Goal: Task Accomplishment & Management: Manage account settings

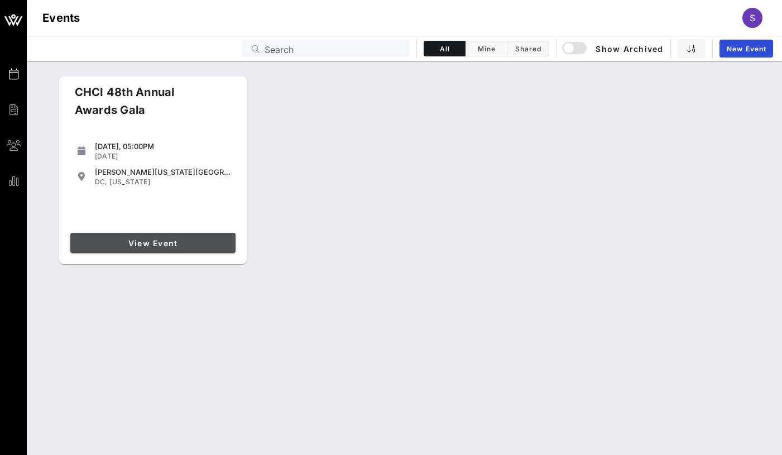
click at [164, 244] on span "View Event" at bounding box center [153, 242] width 156 height 9
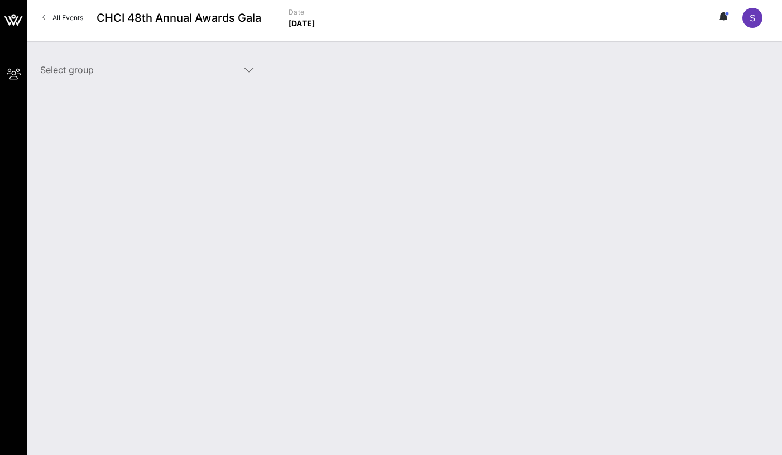
type input "[PERSON_NAME] Enterprises ([PERSON_NAME] Enterprises) [[PERSON_NAME] manfredi, …"
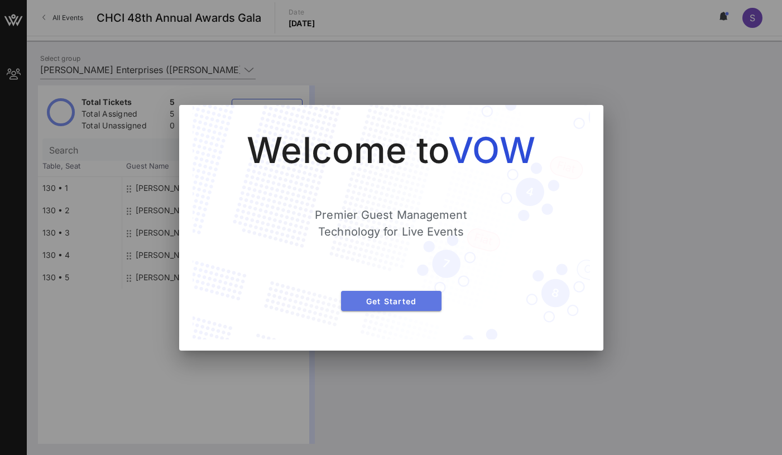
click at [389, 297] on span "Get Started" at bounding box center [391, 300] width 83 height 9
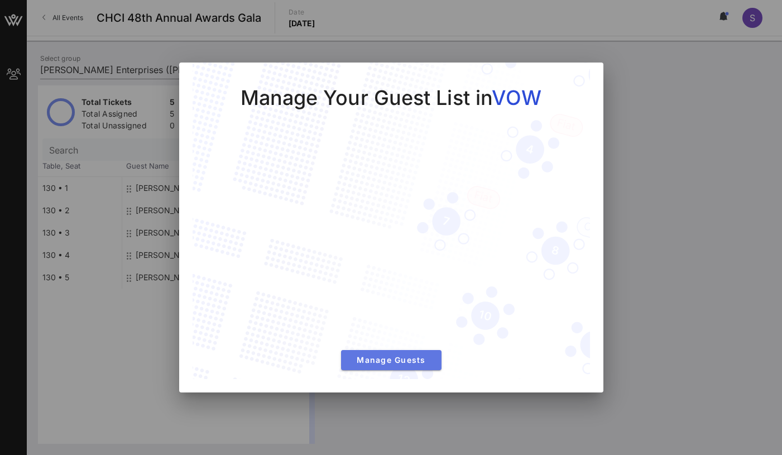
click at [405, 361] on span "Manage Guests" at bounding box center [391, 359] width 83 height 9
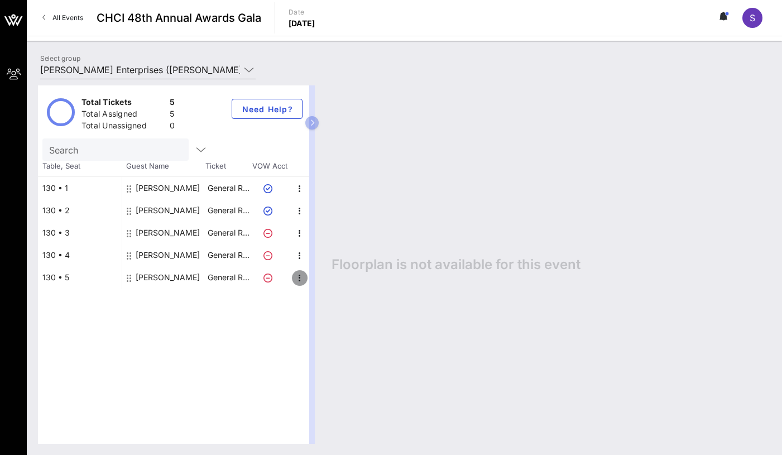
click at [300, 277] on icon "button" at bounding box center [299, 277] width 13 height 13
click at [321, 278] on div "Edit" at bounding box center [327, 281] width 22 height 9
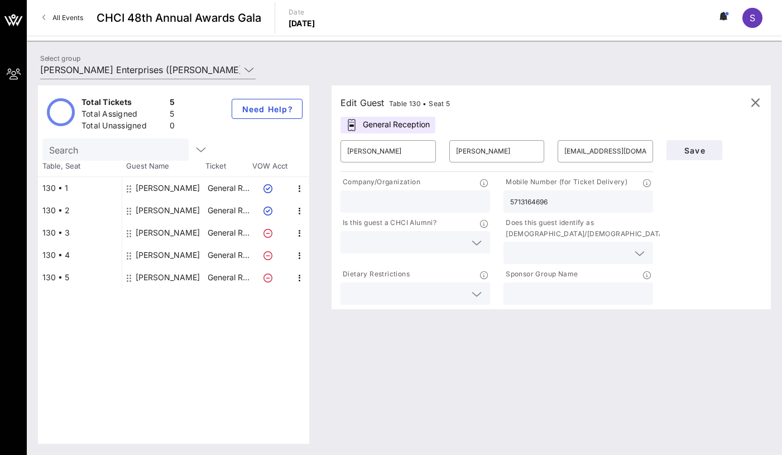
click at [439, 297] on input "text" at bounding box center [406, 293] width 118 height 15
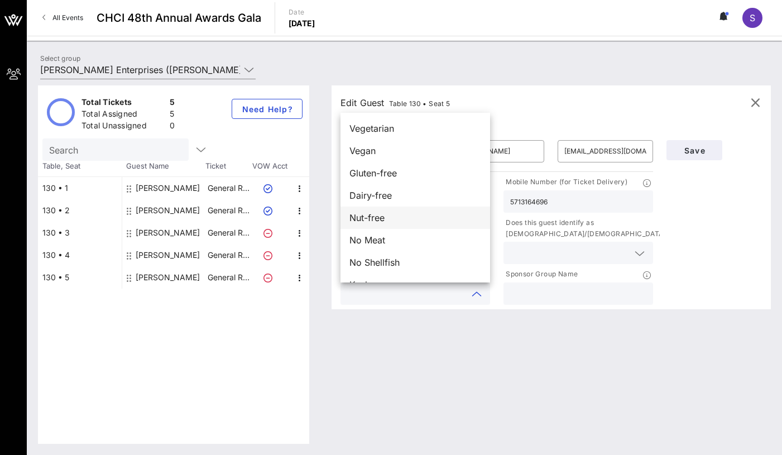
scroll to position [18, 0]
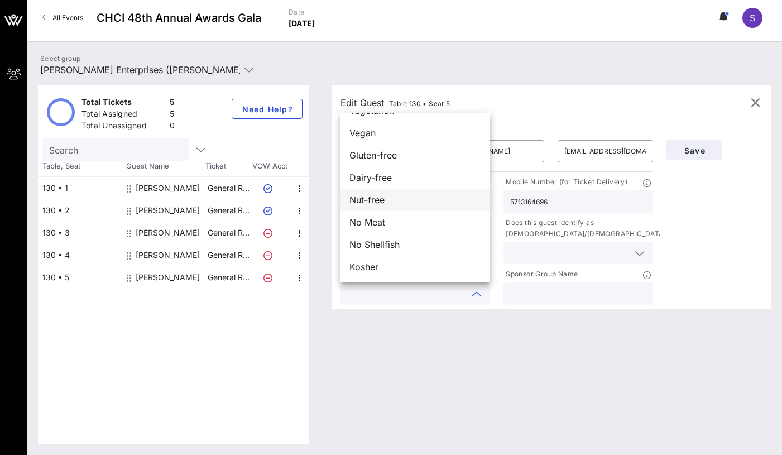
drag, startPoint x: 386, startPoint y: 195, endPoint x: 394, endPoint y: 195, distance: 8.4
click at [387, 195] on div "Nut-free" at bounding box center [415, 200] width 150 height 22
click at [483, 331] on div "Edit Guest Table 130 • Seat 5 General Reception ​ [PERSON_NAME] ​ [PERSON_NAME]…" at bounding box center [545, 264] width 450 height 358
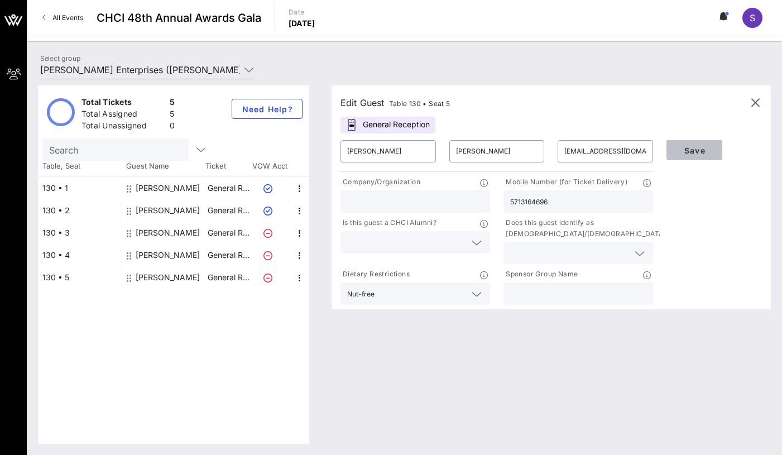
click at [700, 151] on span "Save" at bounding box center [694, 150] width 38 height 9
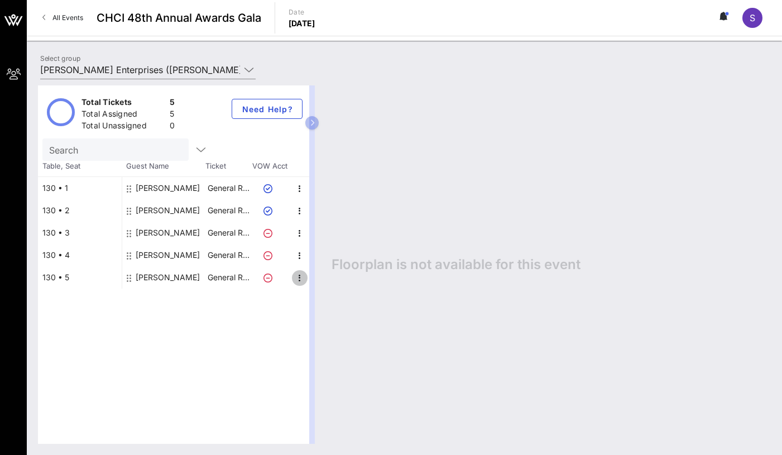
click at [300, 275] on icon "button" at bounding box center [299, 277] width 13 height 13
click at [319, 281] on div "Edit" at bounding box center [327, 281] width 22 height 9
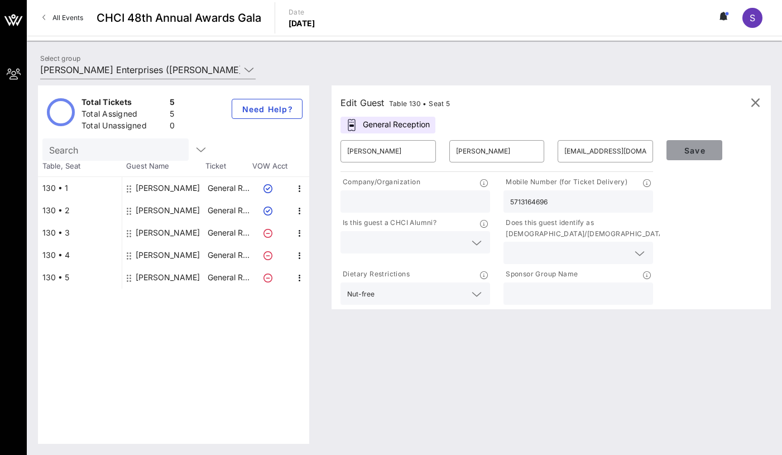
click at [689, 158] on button "Save" at bounding box center [694, 150] width 56 height 20
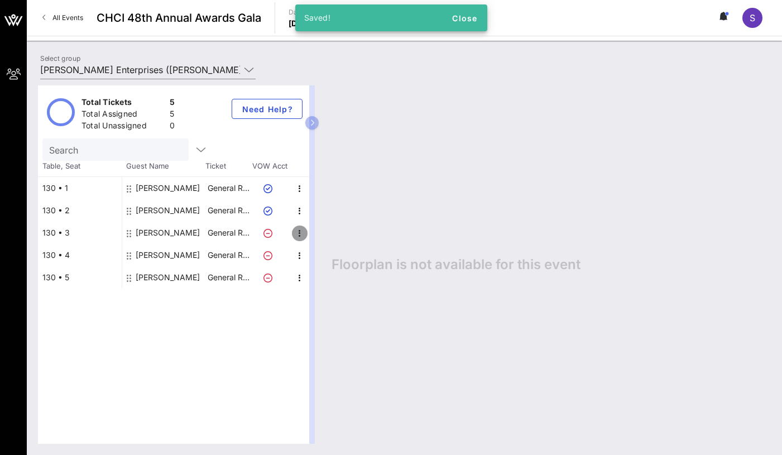
click at [295, 229] on icon "button" at bounding box center [299, 233] width 13 height 13
click at [320, 237] on div "Edit" at bounding box center [327, 236] width 22 height 9
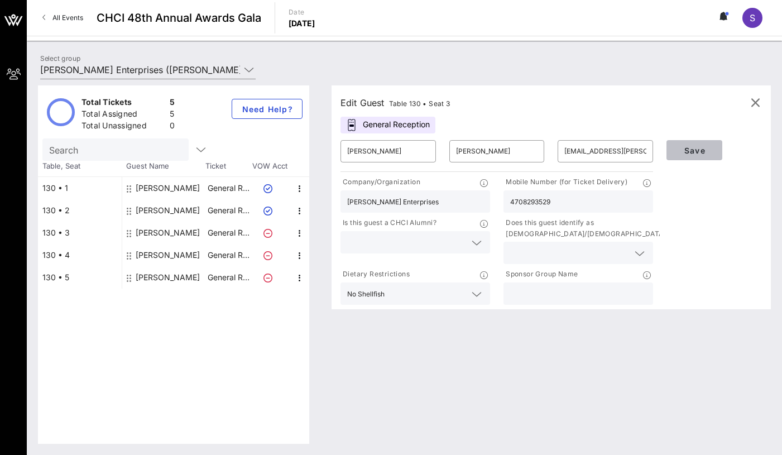
click at [694, 152] on span "Save" at bounding box center [694, 150] width 38 height 9
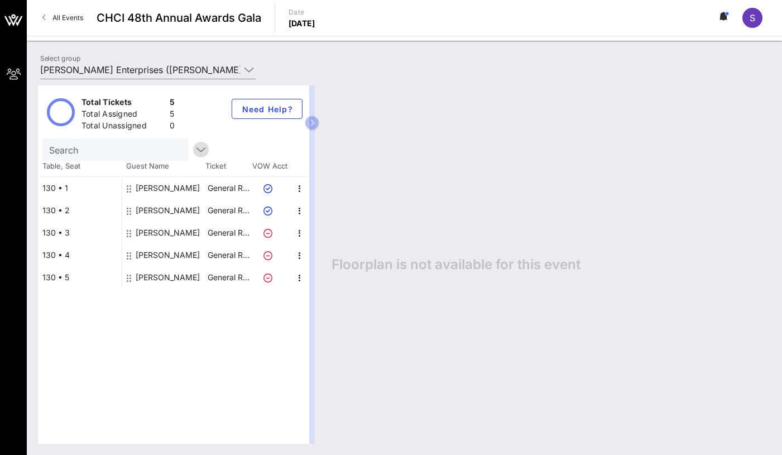
click at [194, 145] on icon "button" at bounding box center [200, 149] width 13 height 13
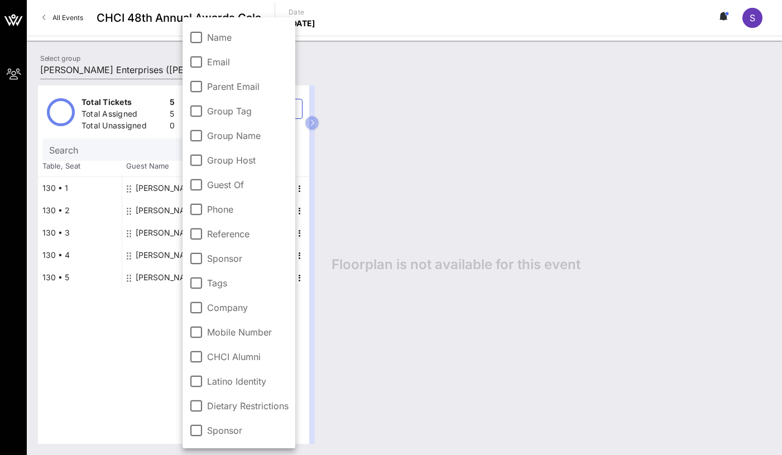
click at [408, 316] on div "Floorplan is not available for this event" at bounding box center [545, 264] width 450 height 358
